Goal: Information Seeking & Learning: Understand process/instructions

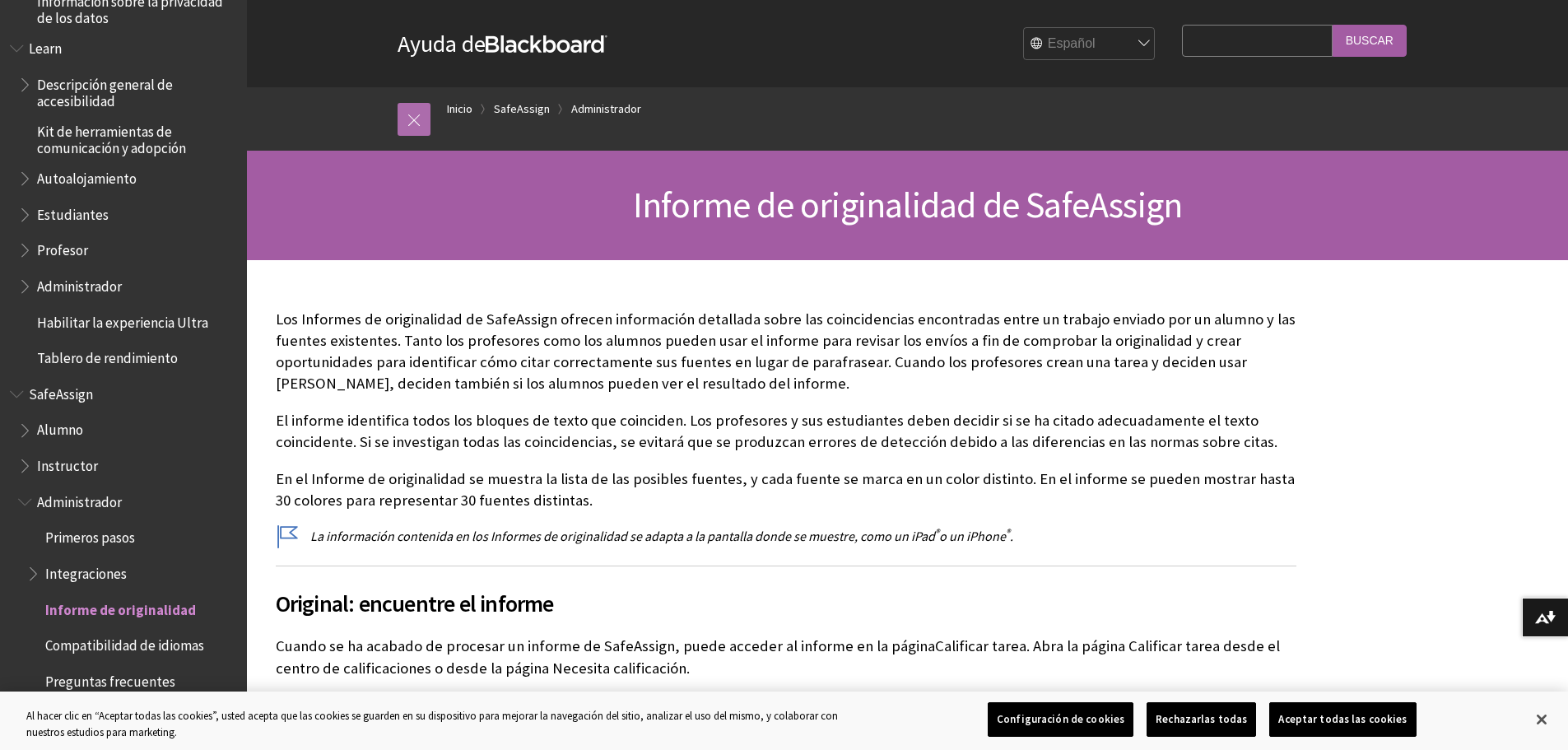
click at [425, 113] on link at bounding box center [414, 119] width 33 height 33
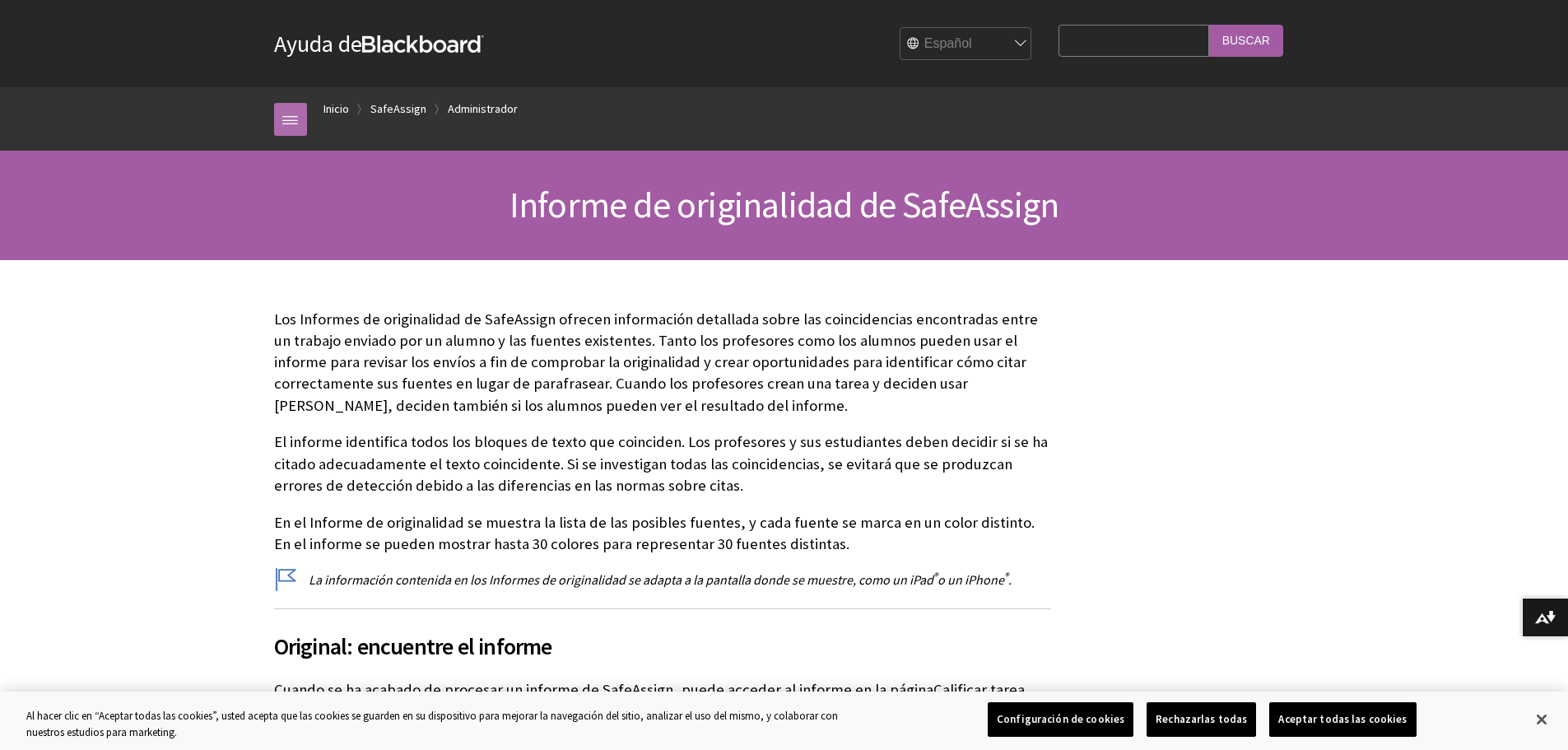
click at [299, 108] on link at bounding box center [290, 119] width 33 height 33
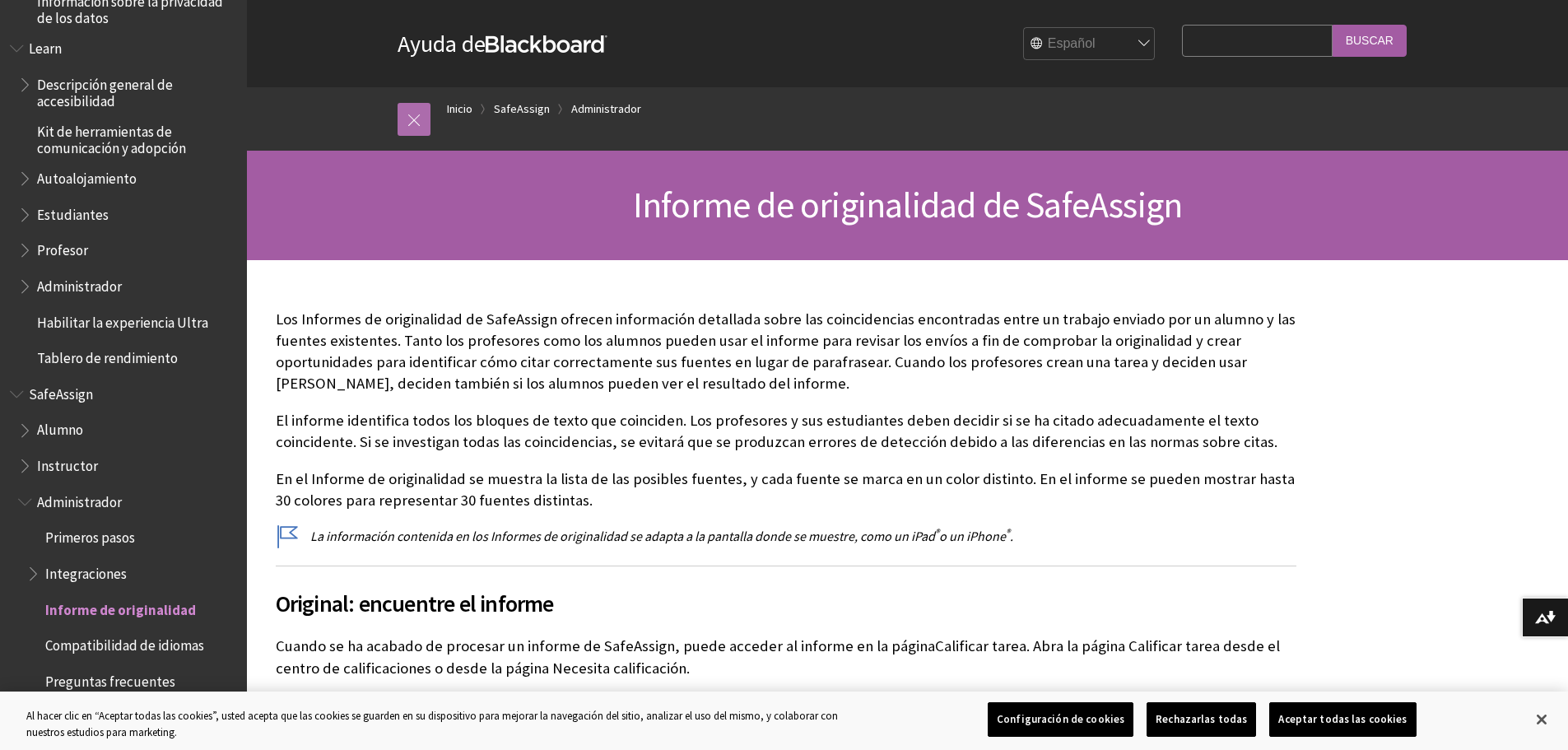
click at [406, 113] on link at bounding box center [414, 119] width 33 height 33
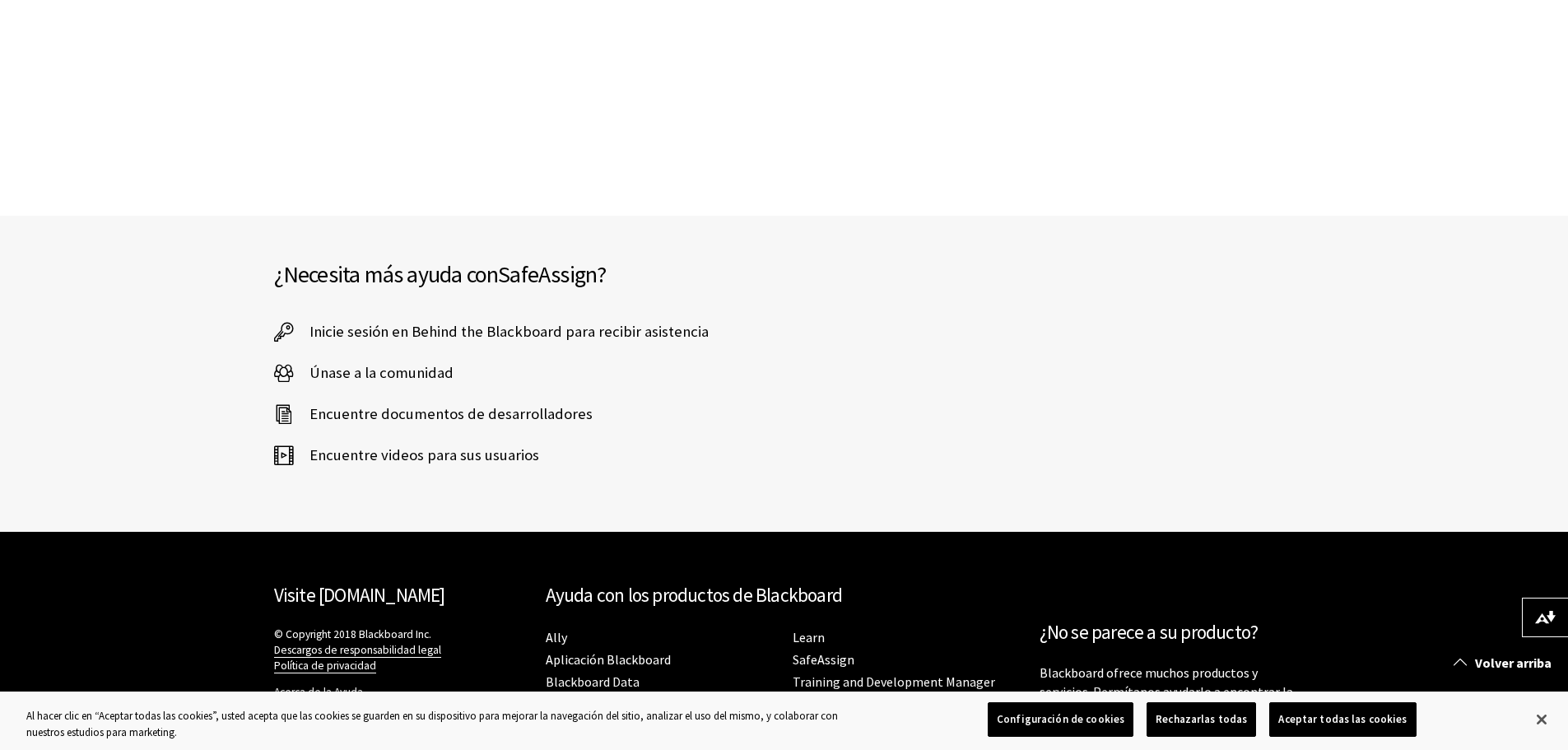
scroll to position [5838, 0]
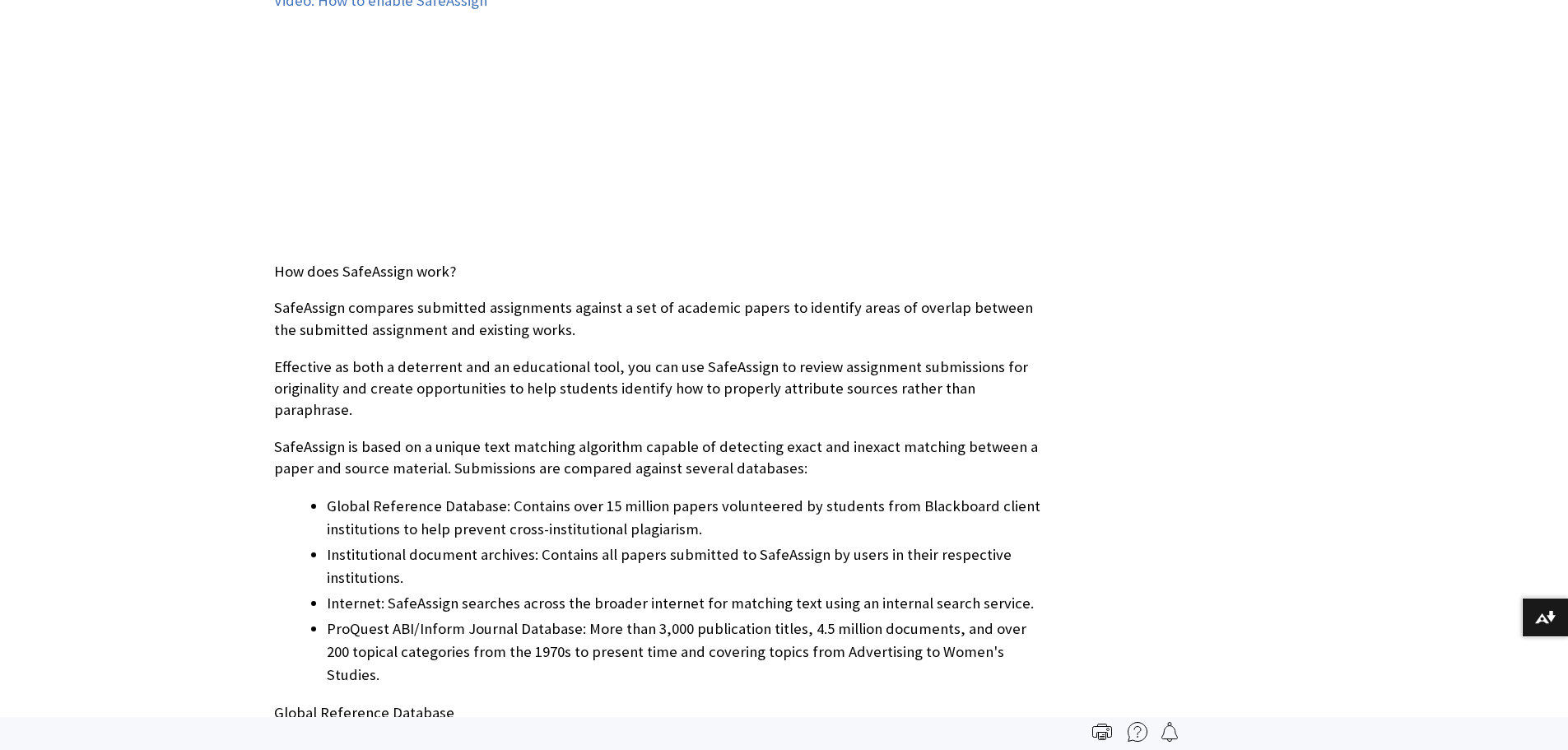
scroll to position [494, 0]
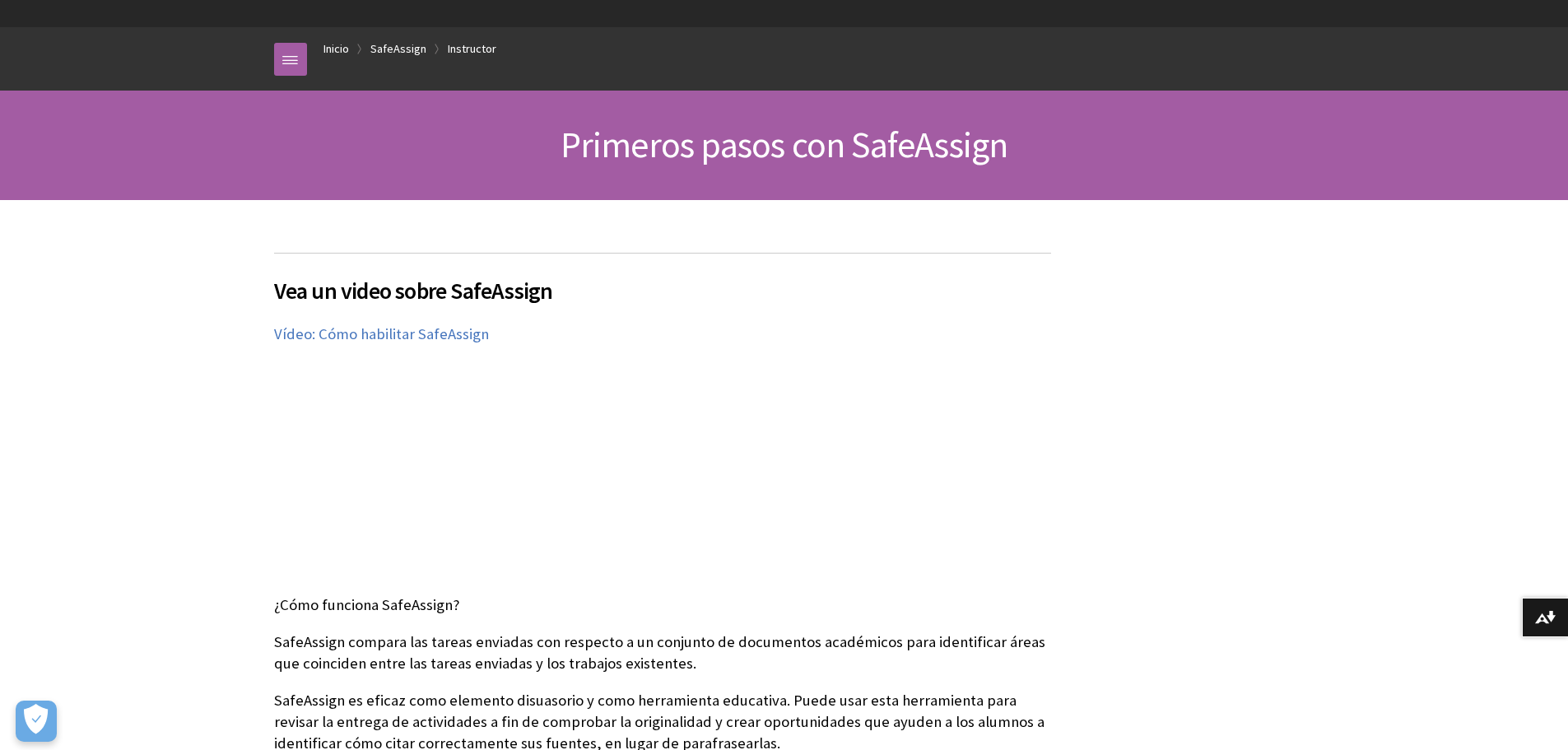
scroll to position [165, 0]
